Goal: Task Accomplishment & Management: Use online tool/utility

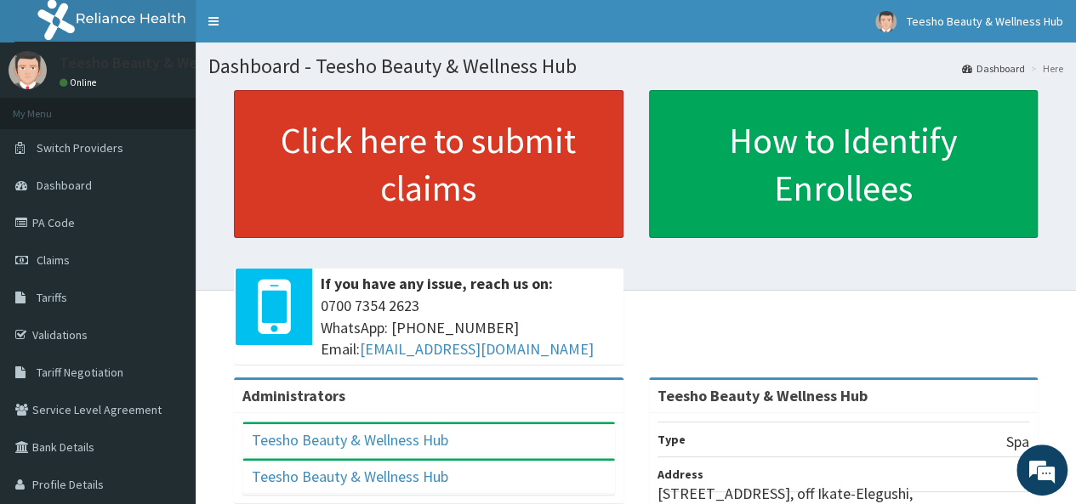
click at [403, 185] on link "Click here to submit claims" at bounding box center [429, 164] width 390 height 148
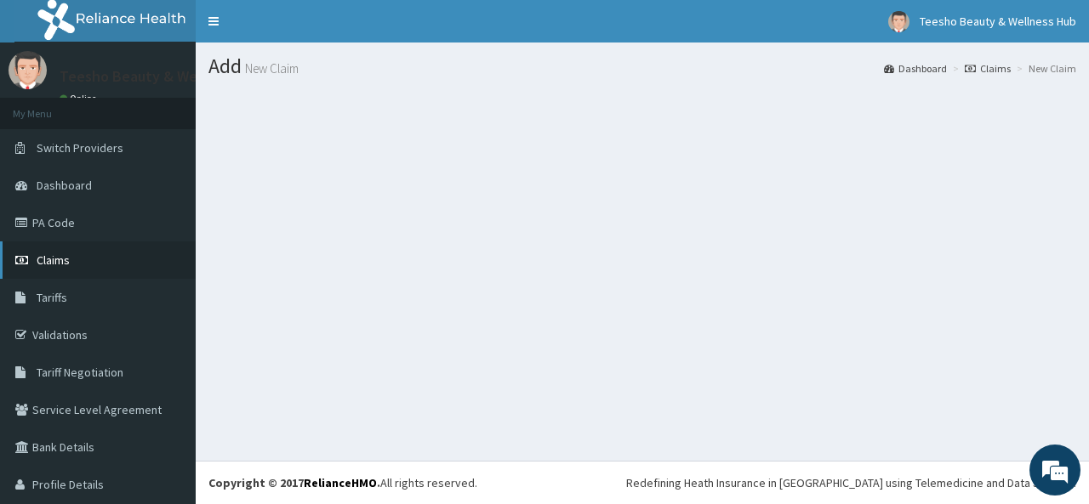
click at [77, 271] on link "Claims" at bounding box center [98, 260] width 196 height 37
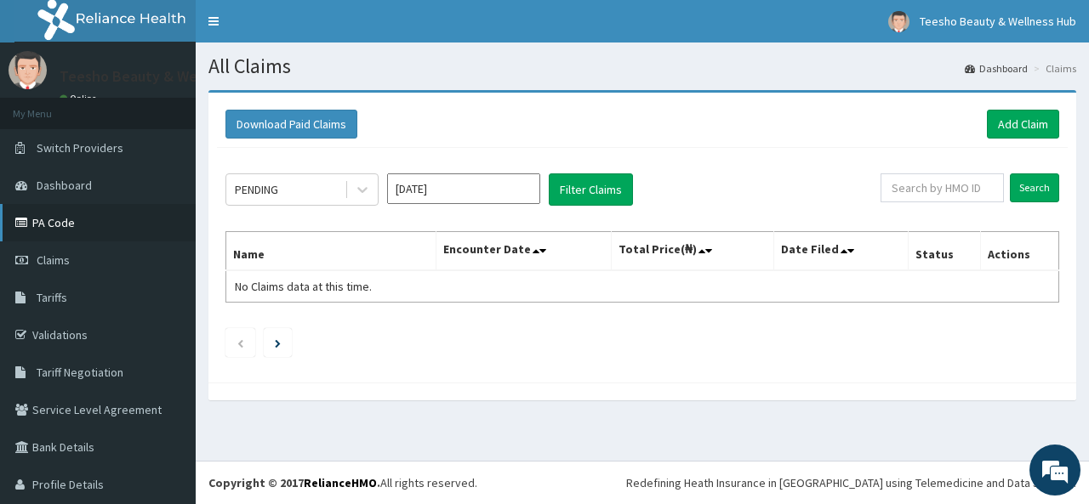
click at [65, 217] on link "PA Code" at bounding box center [98, 222] width 196 height 37
click at [358, 188] on icon at bounding box center [362, 191] width 10 height 6
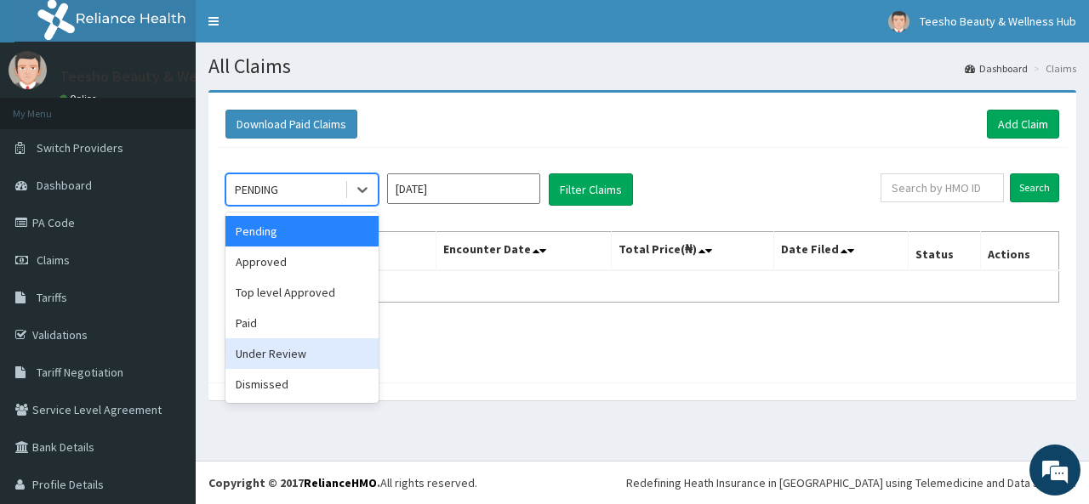
click at [333, 360] on div "Under Review" at bounding box center [301, 353] width 153 height 31
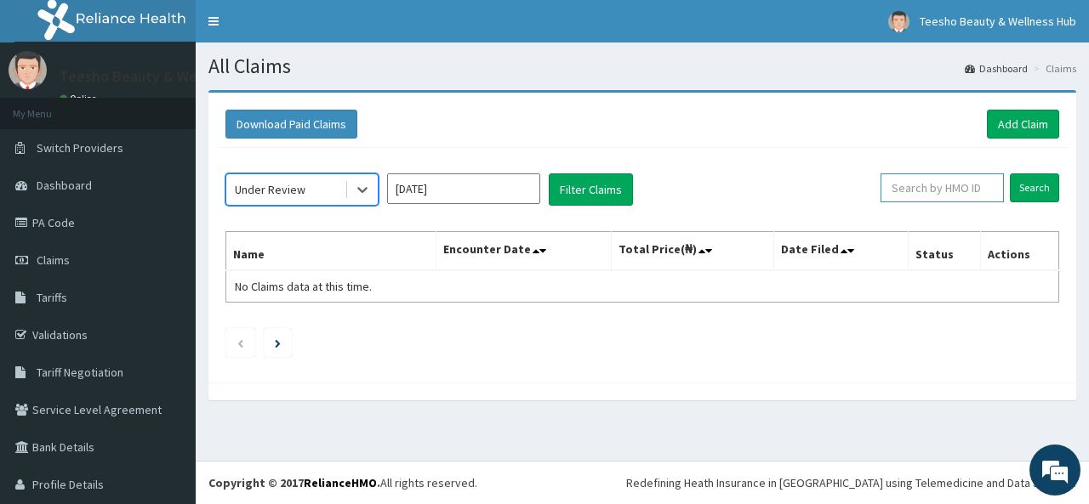
click at [964, 181] on input "text" at bounding box center [941, 188] width 123 height 29
type input "G"
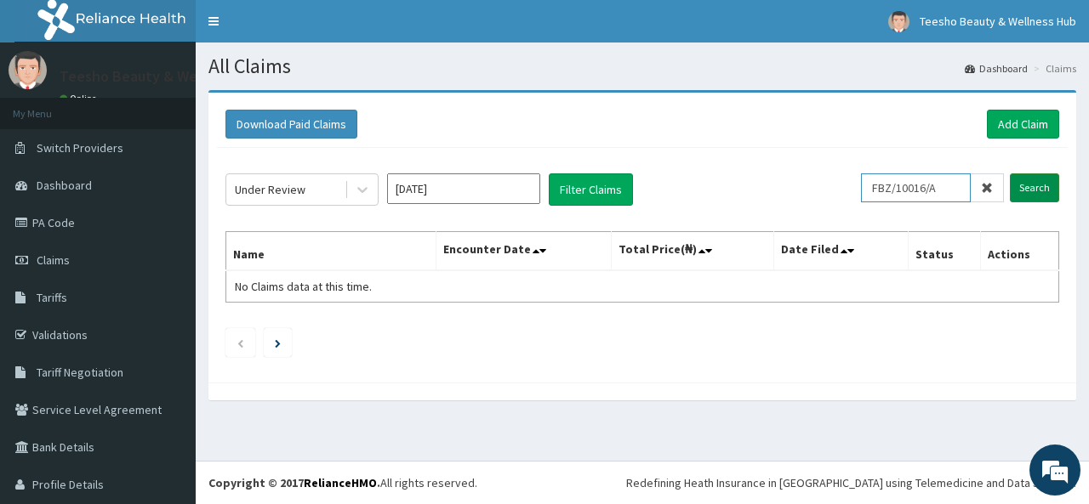
type input "FBZ/10016/A"
click at [1038, 195] on input "Search" at bounding box center [1034, 188] width 49 height 29
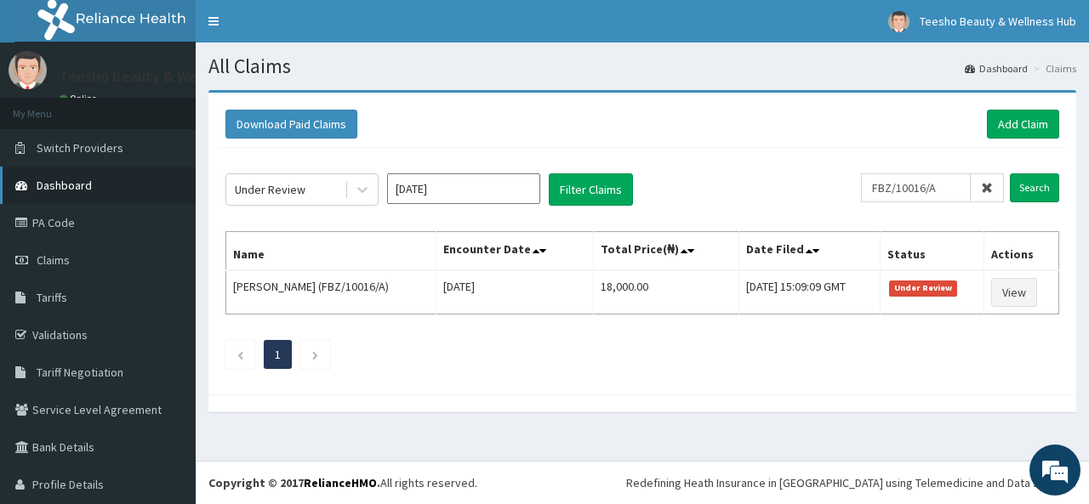
click at [52, 168] on link "Dashboard" at bounding box center [98, 185] width 196 height 37
click at [60, 179] on span "Dashboard" at bounding box center [64, 185] width 55 height 15
click at [287, 113] on button "Download Paid Claims" at bounding box center [291, 124] width 132 height 29
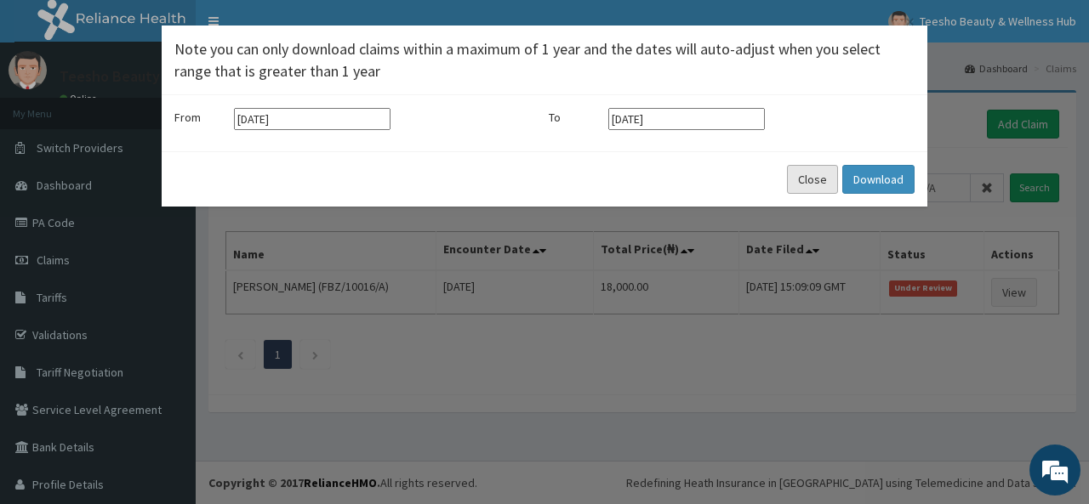
click at [812, 191] on button "Close" at bounding box center [812, 179] width 51 height 29
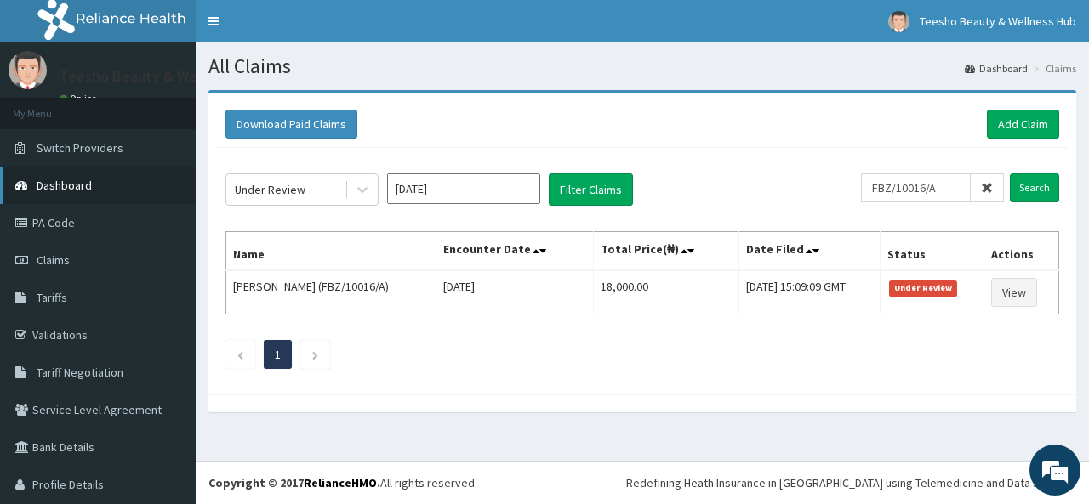
click at [65, 179] on span "Dashboard" at bounding box center [64, 185] width 55 height 15
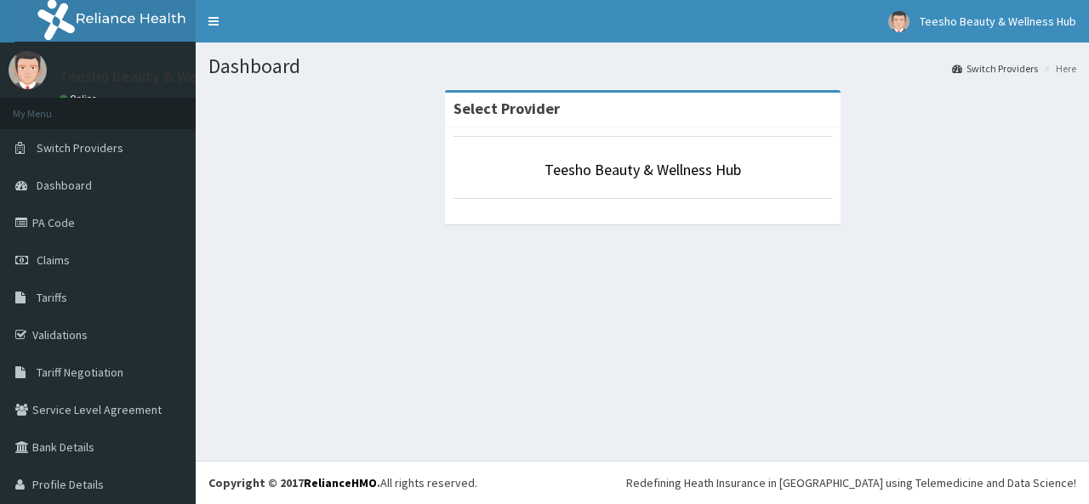
click at [483, 361] on div "Dashboard Switch Providers Here Select Provider Teesho Beauty & Wellness Hub" at bounding box center [642, 252] width 893 height 418
click at [50, 147] on span "Switch Providers" at bounding box center [80, 147] width 87 height 15
click at [225, 4] on link "Toggle navigation" at bounding box center [214, 21] width 36 height 43
